Goal: Find contact information: Find contact information

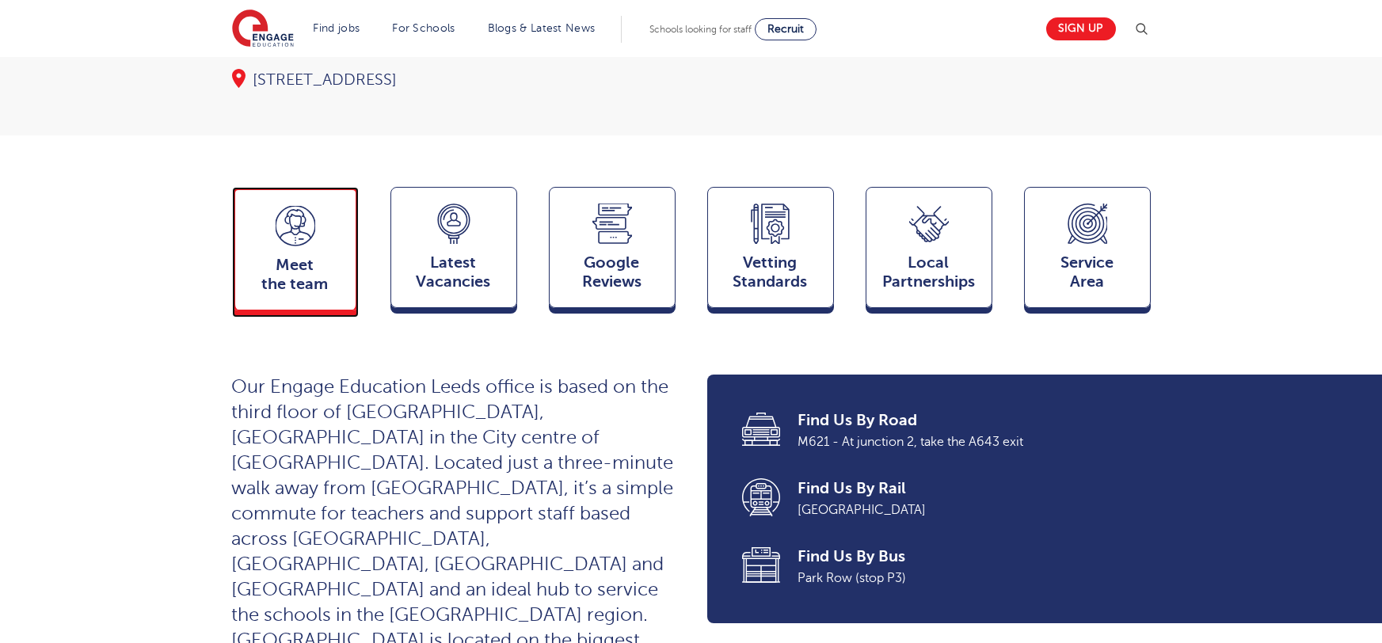
click at [320, 256] on span "Meet the team" at bounding box center [295, 275] width 105 height 38
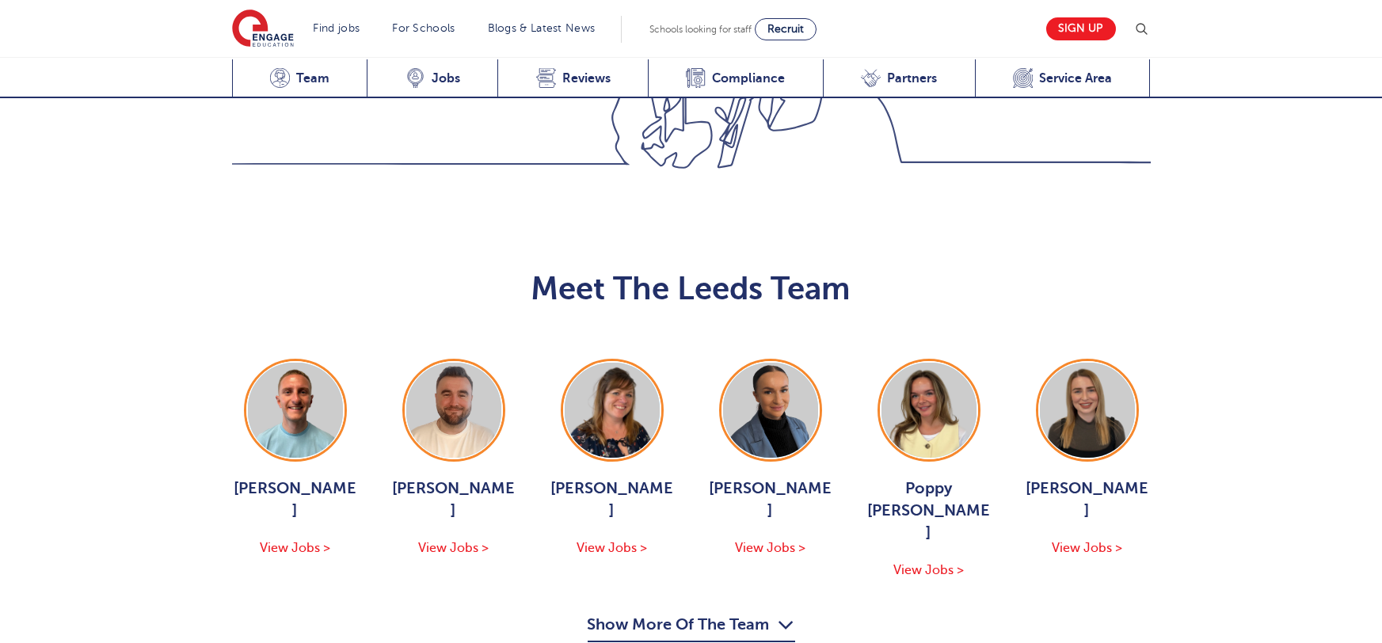
scroll to position [1729, 0]
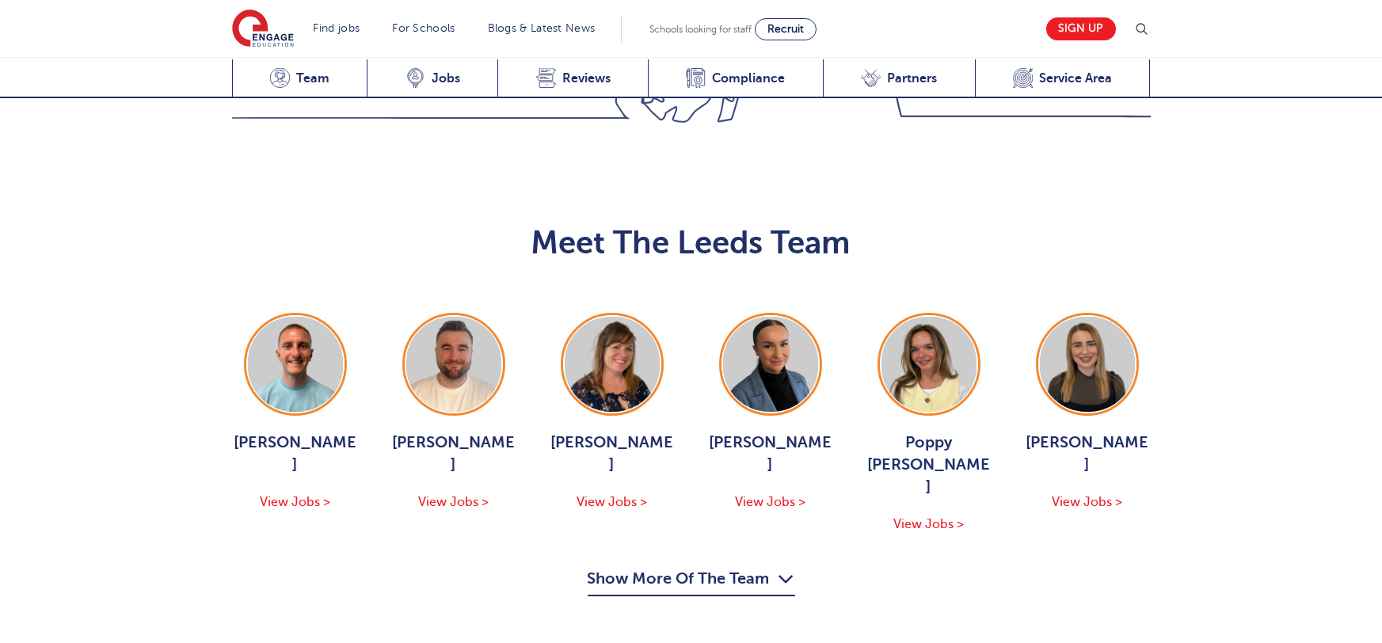
click at [709, 566] on button "Show More Of The Team" at bounding box center [691, 581] width 207 height 30
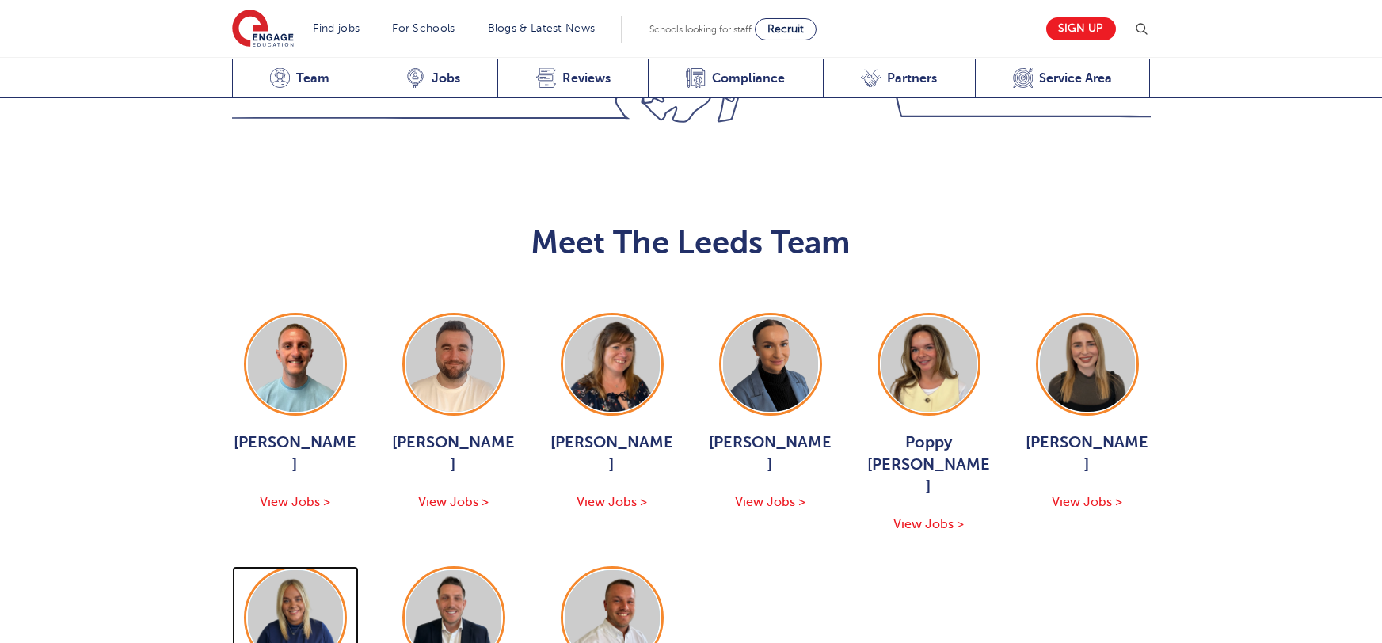
click at [325, 570] on img at bounding box center [295, 617] width 95 height 95
